Goal: Book appointment/travel/reservation

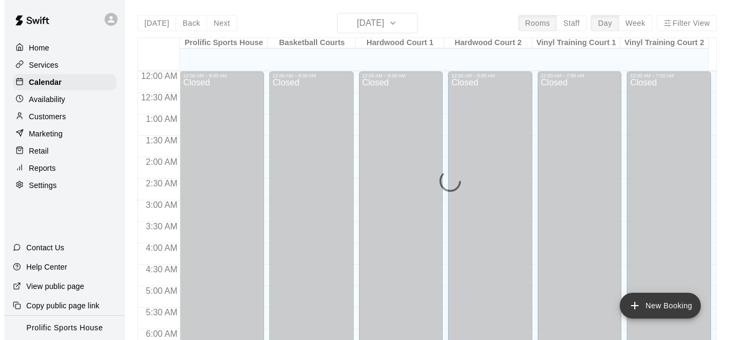
scroll to position [718, 0]
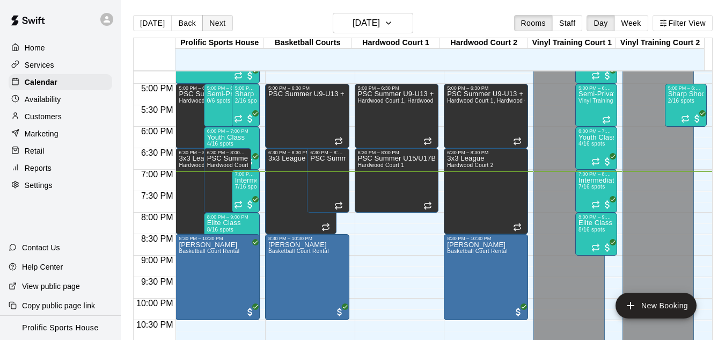
click at [214, 20] on button "Next" at bounding box center [217, 23] width 30 height 16
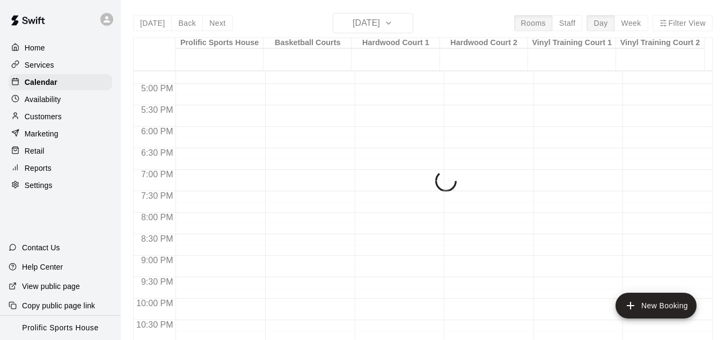
click at [108, 21] on icon at bounding box center [107, 19] width 6 height 6
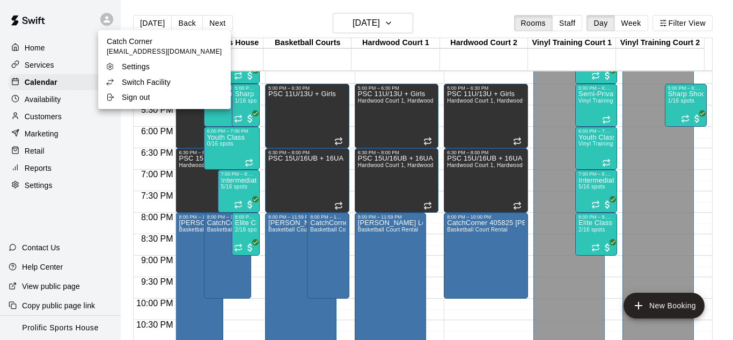
click at [164, 84] on p "Switch Facility" at bounding box center [146, 82] width 49 height 11
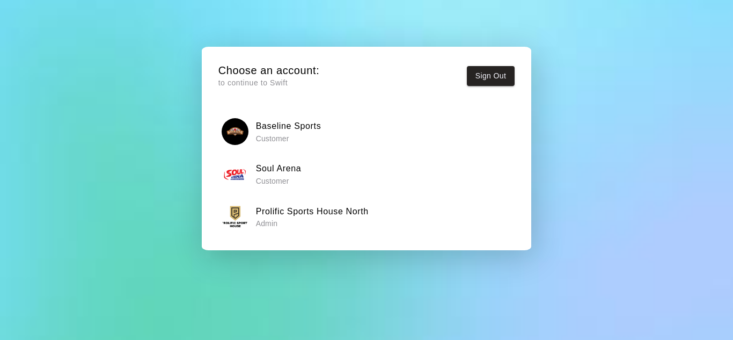
click at [312, 215] on h6 "Prolific Sports House North" at bounding box center [312, 212] width 113 height 14
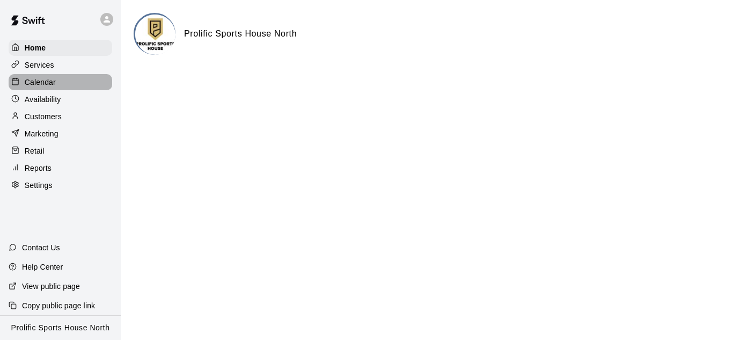
click at [57, 83] on div "Calendar" at bounding box center [61, 82] width 104 height 16
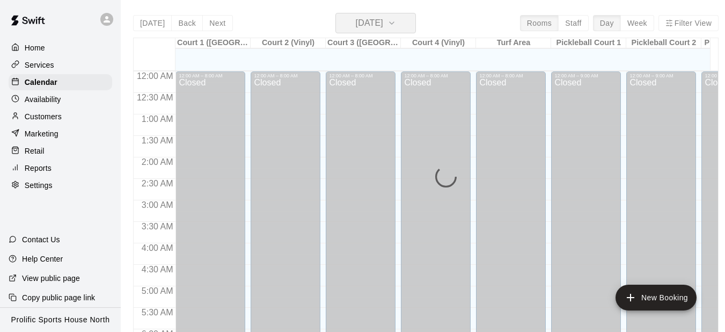
click at [378, 23] on h6 "[DATE]" at bounding box center [369, 23] width 27 height 15
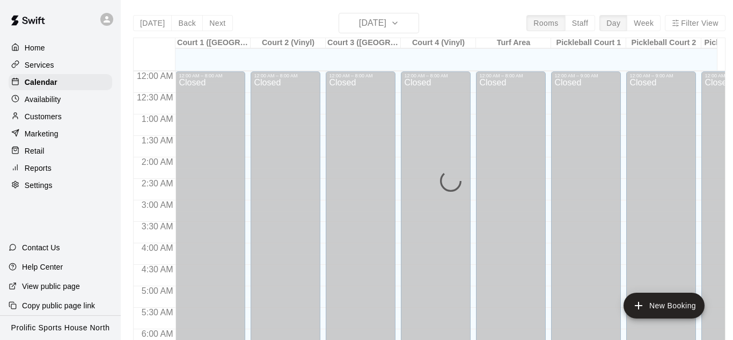
scroll to position [718, 0]
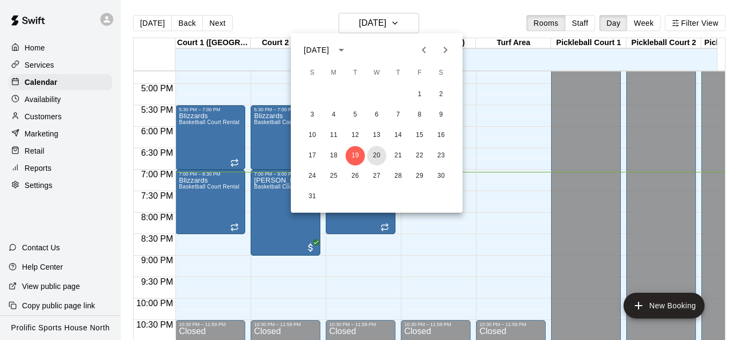
click at [379, 151] on button "20" at bounding box center [376, 155] width 19 height 19
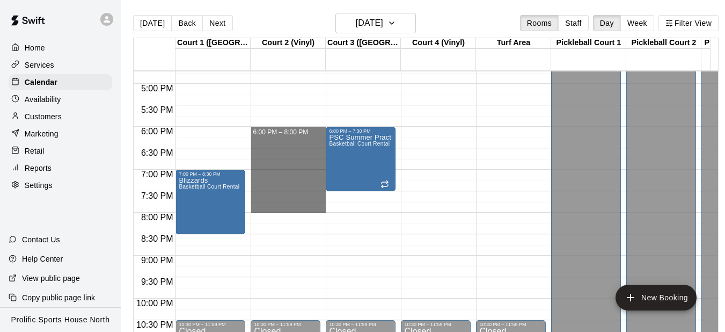
drag, startPoint x: 273, startPoint y: 132, endPoint x: 273, endPoint y: 203, distance: 71.9
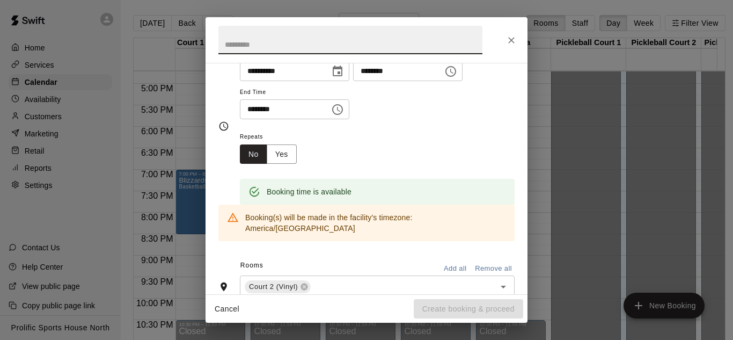
scroll to position [54, 0]
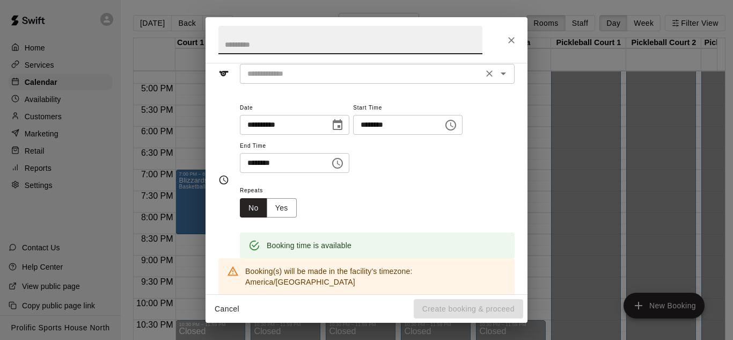
click at [286, 81] on div "​" at bounding box center [377, 74] width 275 height 20
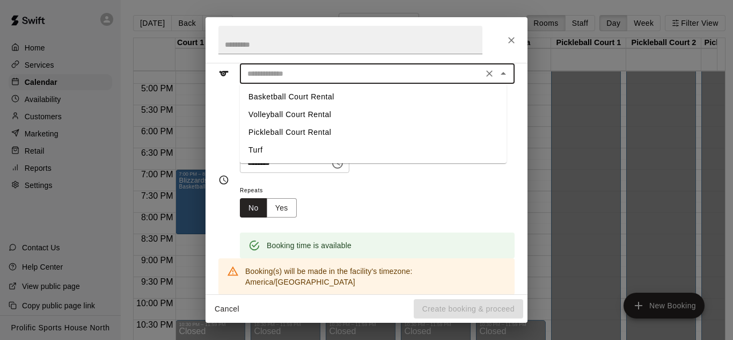
click at [283, 113] on li "Volleyball Court Rental" at bounding box center [373, 115] width 267 height 18
type input "**********"
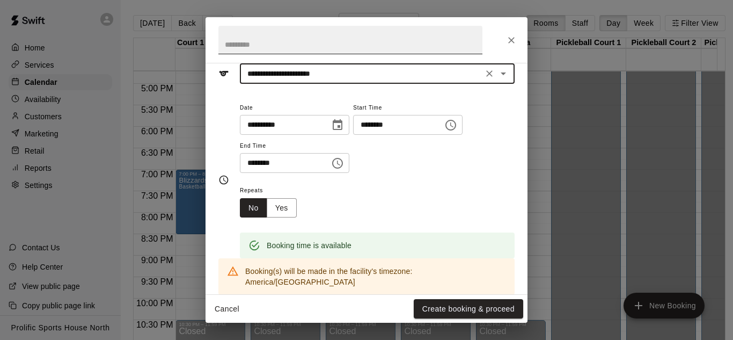
click at [318, 38] on input "text" at bounding box center [350, 40] width 264 height 28
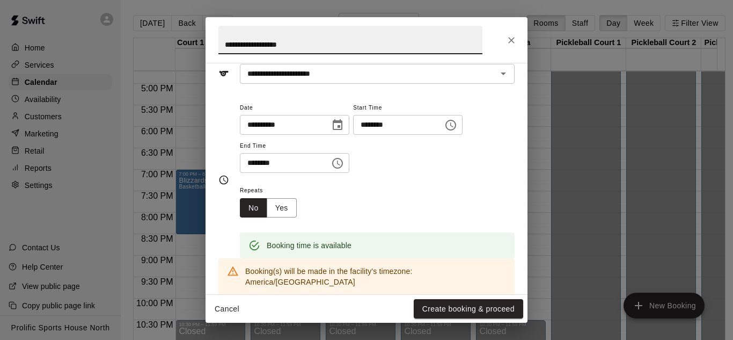
paste input "**********"
type input "**********"
click at [469, 309] on button "Create booking & proceed" at bounding box center [469, 309] width 110 height 20
